Goal: Task Accomplishment & Management: Manage account settings

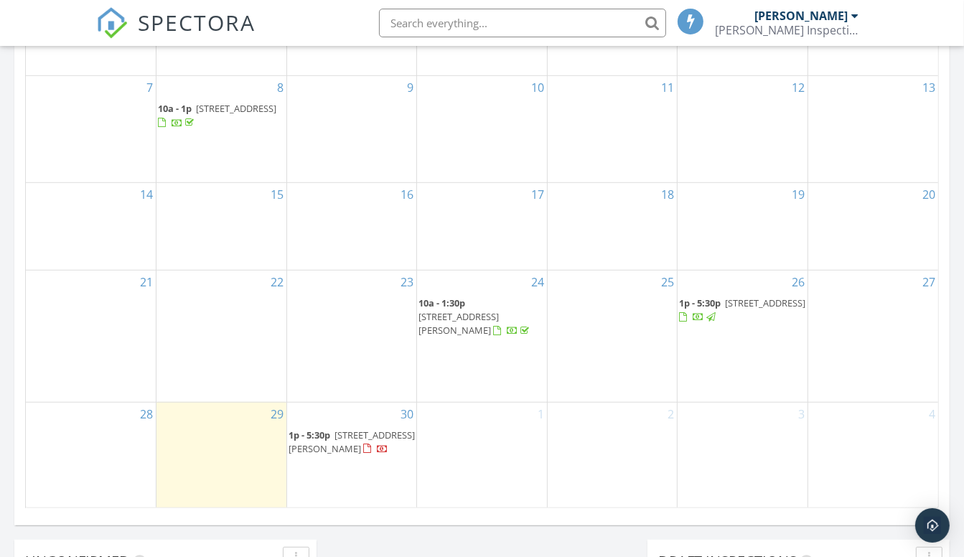
scroll to position [825, 0]
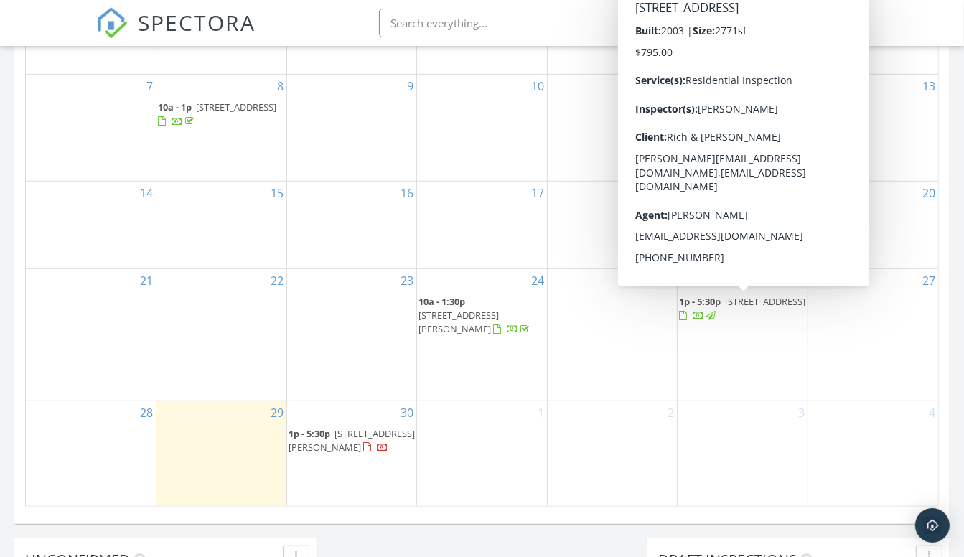
click at [757, 323] on span "1p - 5:30p 7433 28th St, North Highlands 95660" at bounding box center [742, 309] width 127 height 28
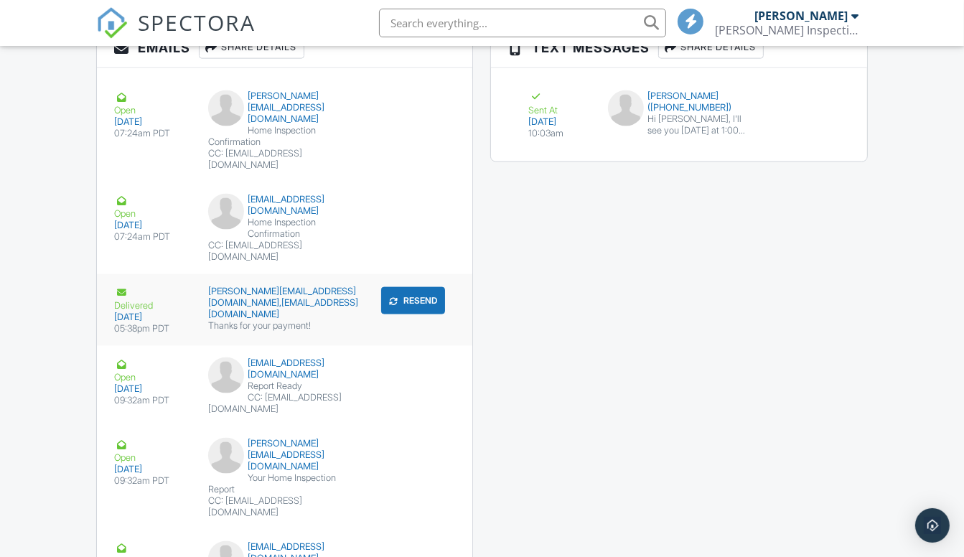
scroll to position [1721, 0]
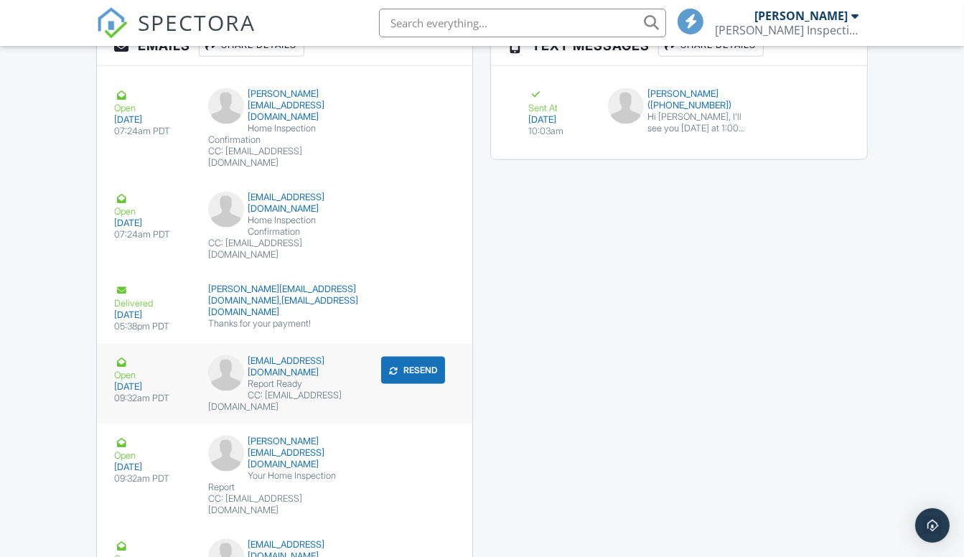
click at [414, 357] on button "Resend" at bounding box center [413, 370] width 64 height 27
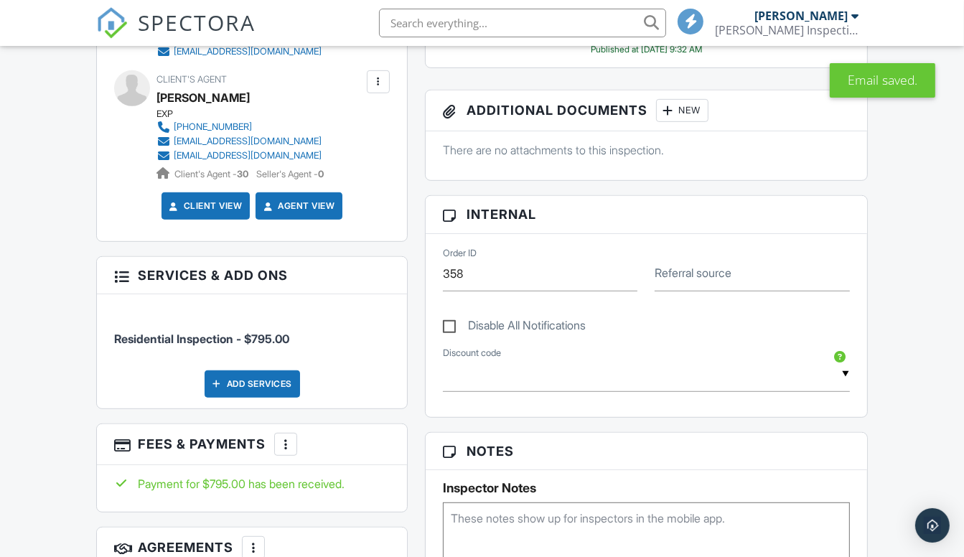
scroll to position [611, 0]
